Goal: Task Accomplishment & Management: Manage account settings

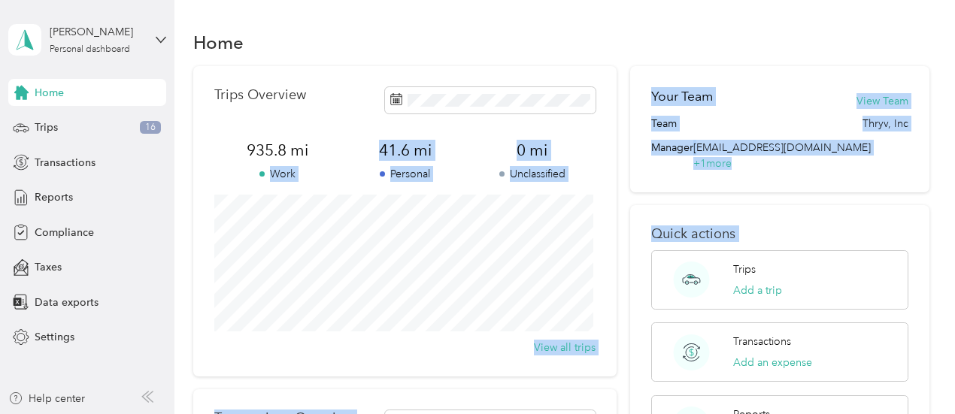
drag, startPoint x: 663, startPoint y: 280, endPoint x: 199, endPoint y: 161, distance: 479.6
click at [199, 161] on div "Trips Overview 935.8 mi Work 41.6 mi Personal 0 mi Unclassified View all trips …" at bounding box center [561, 367] width 736 height 603
click at [46, 129] on span "Trips" at bounding box center [46, 128] width 23 height 16
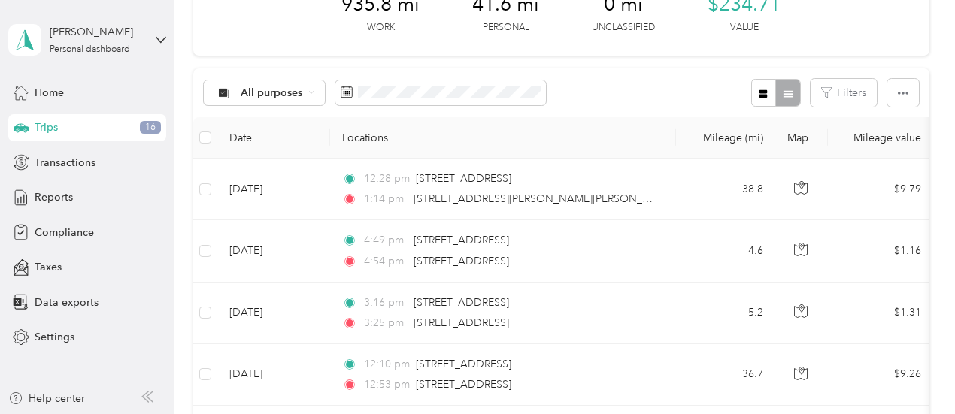
scroll to position [97, 0]
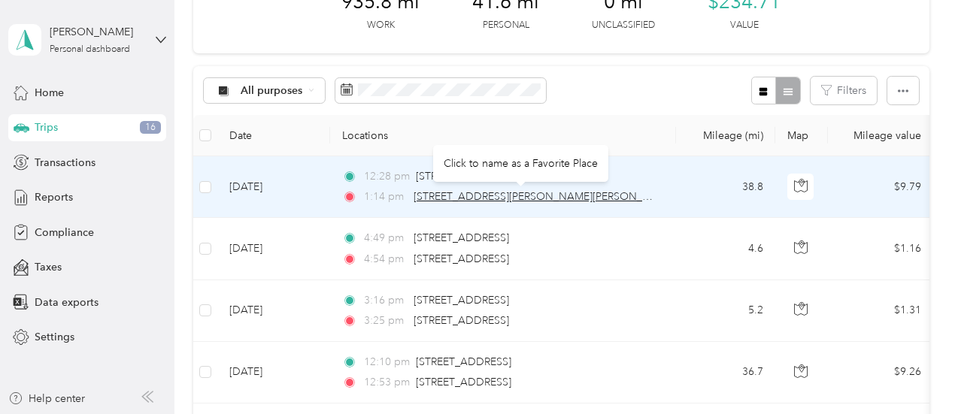
click at [486, 198] on span "[STREET_ADDRESS][PERSON_NAME][PERSON_NAME]" at bounding box center [545, 196] width 262 height 13
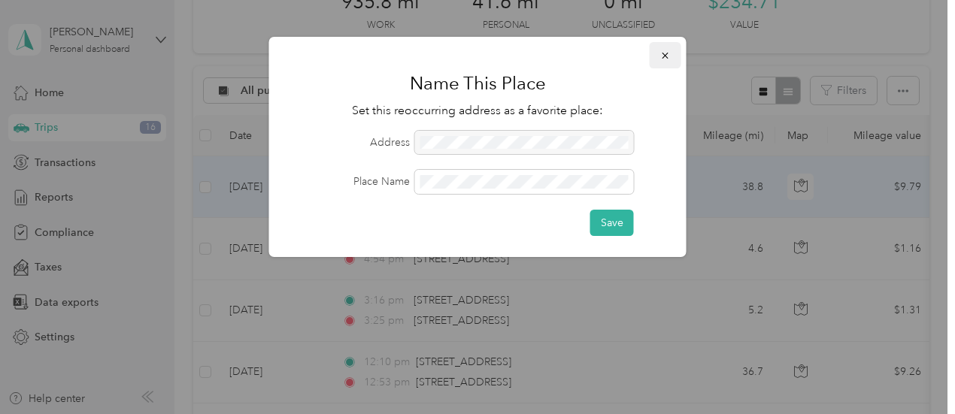
click at [662, 59] on icon "button" at bounding box center [665, 55] width 11 height 11
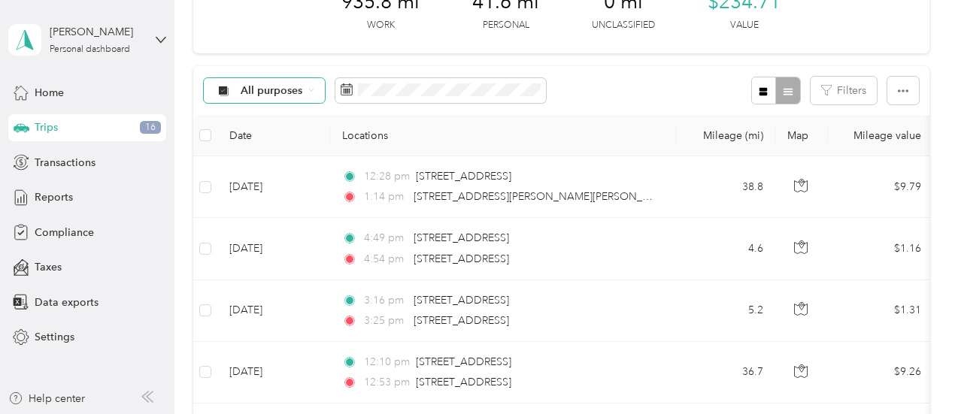
click at [310, 88] on icon at bounding box center [311, 90] width 6 height 6
click at [228, 169] on span "Thryv, Inc" at bounding box center [263, 162] width 99 height 16
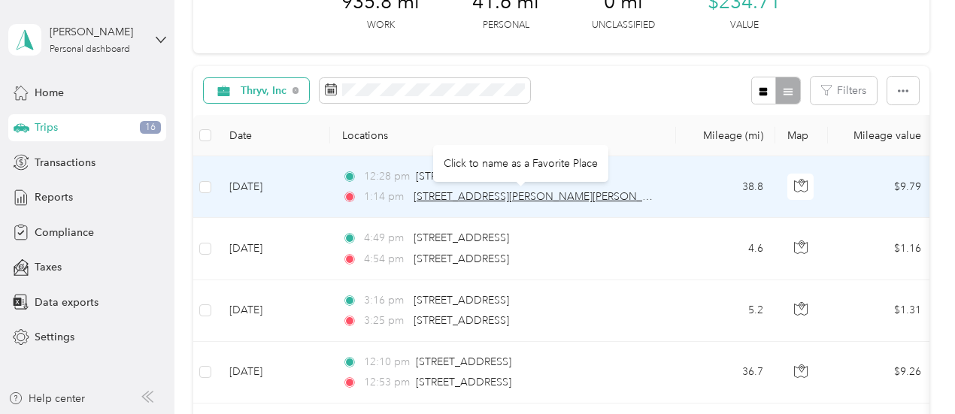
click at [438, 200] on span "[STREET_ADDRESS][PERSON_NAME][PERSON_NAME]" at bounding box center [545, 196] width 262 height 13
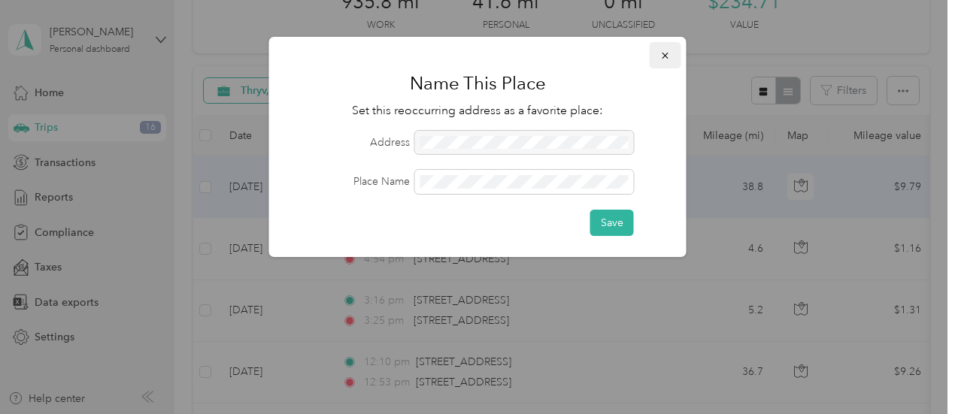
click at [665, 52] on icon "button" at bounding box center [665, 55] width 11 height 11
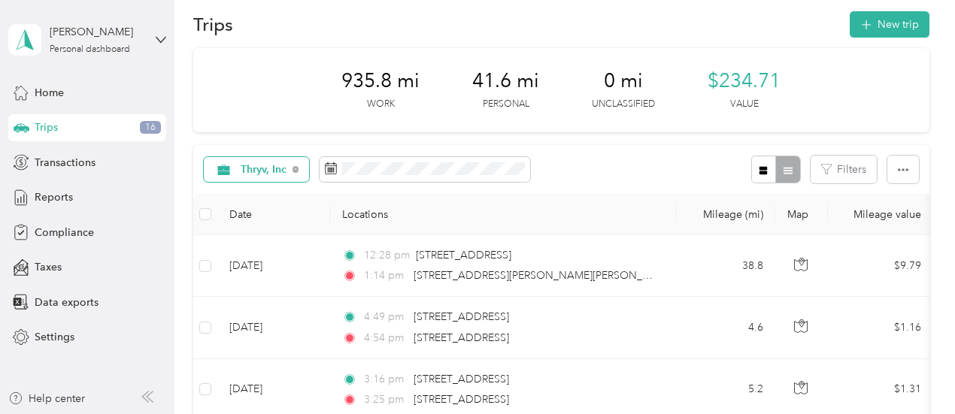
scroll to position [254, 0]
